Goal: Navigation & Orientation: Find specific page/section

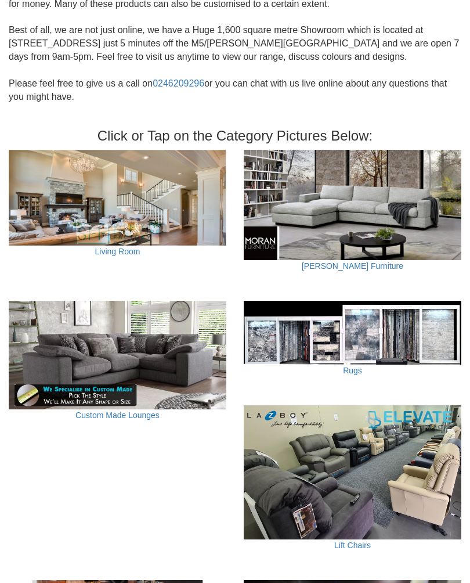
scroll to position [326, 0]
click at [114, 191] on img at bounding box center [118, 198] width 218 height 96
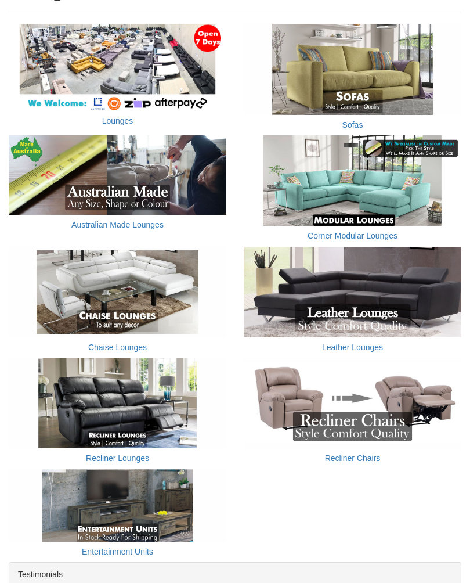
scroll to position [197, 0]
click at [366, 292] on img at bounding box center [353, 292] width 218 height 91
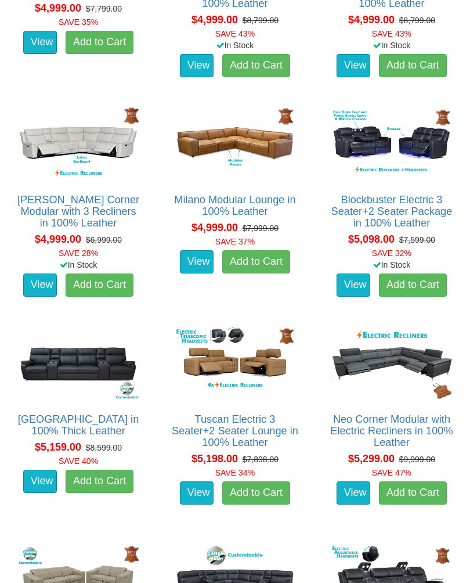
scroll to position [2501, 0]
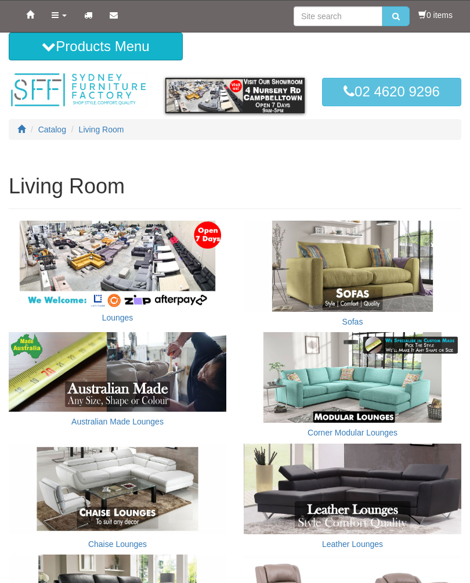
scroll to position [216, 0]
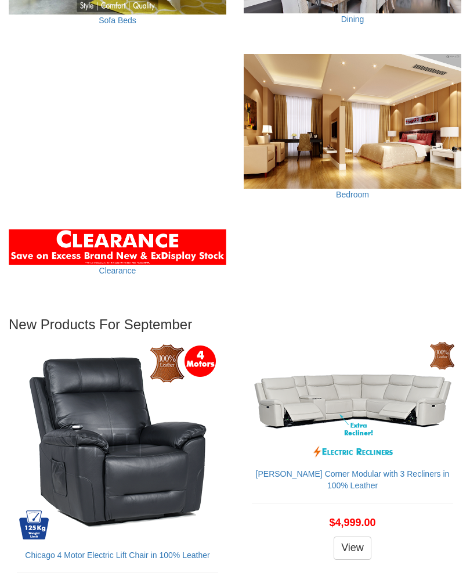
scroll to position [1147, 0]
